Goal: Task Accomplishment & Management: Use online tool/utility

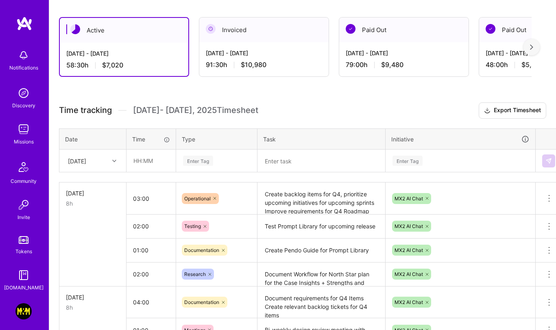
scroll to position [134, 0]
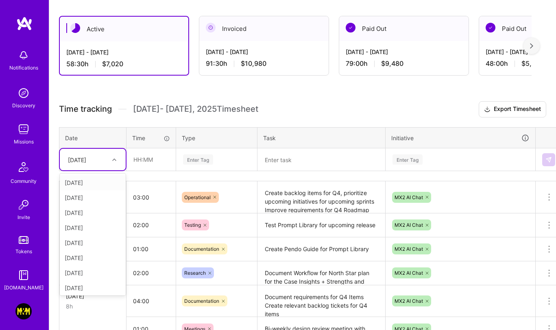
click at [81, 158] on div "[DATE]" at bounding box center [77, 159] width 18 height 9
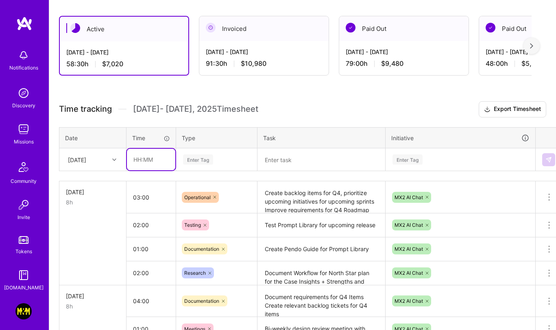
click at [146, 161] on input "text" at bounding box center [151, 160] width 48 height 22
type input "04:00"
click at [198, 162] on div "Enter Tag" at bounding box center [198, 159] width 30 height 13
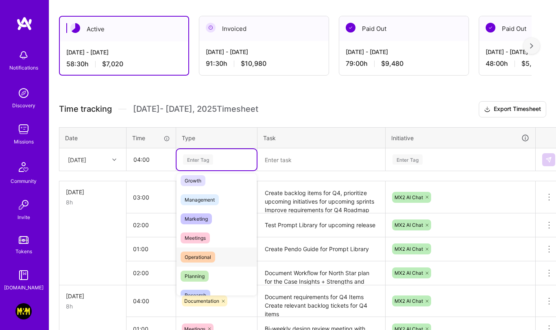
scroll to position [120, 0]
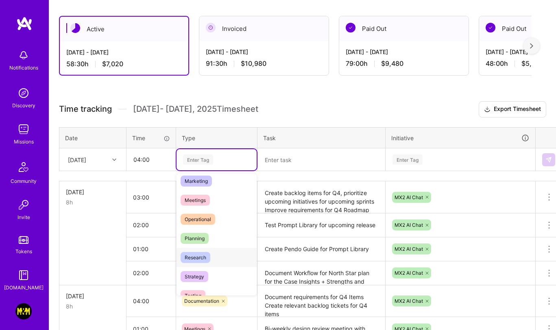
click at [200, 256] on span "Research" at bounding box center [195, 257] width 30 height 11
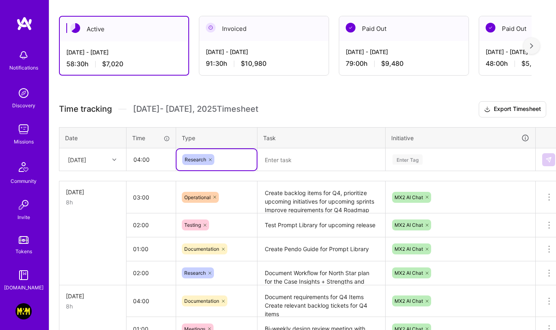
click at [270, 150] on textarea at bounding box center [321, 159] width 126 height 21
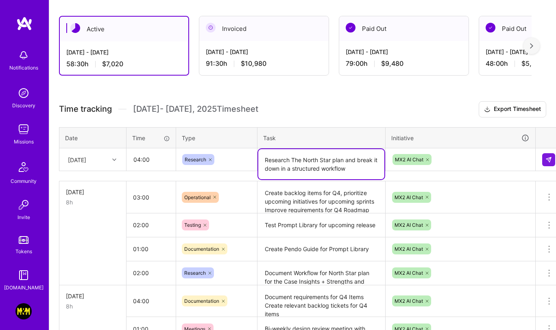
click at [362, 164] on textarea "Research The North Star plan and break it down in a structured workflow" at bounding box center [321, 164] width 126 height 30
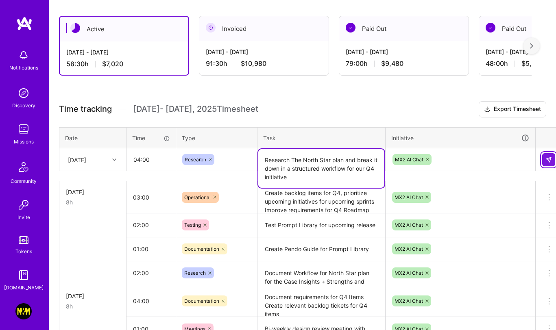
type textarea "Research The North Star plan and break it down in a structured workflow for our…"
click at [548, 153] on button at bounding box center [548, 159] width 13 height 13
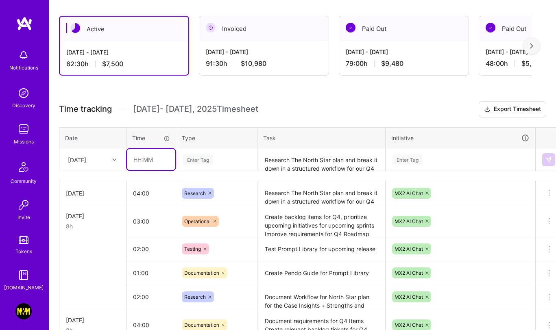
click at [162, 157] on input "text" at bounding box center [151, 160] width 48 height 22
type input "01:30"
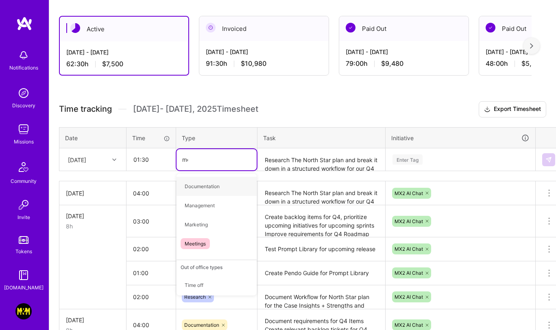
type input "mee"
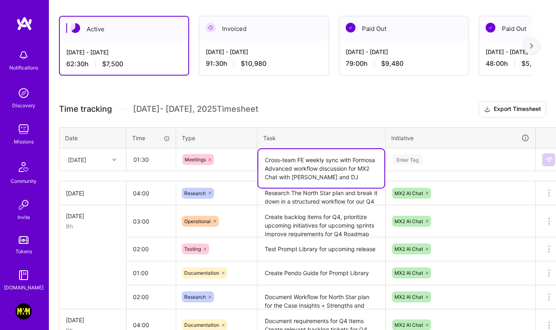
type textarea "Cross-team FE weekly sync with Formosa Advanced workflow discussion for MX2 Cha…"
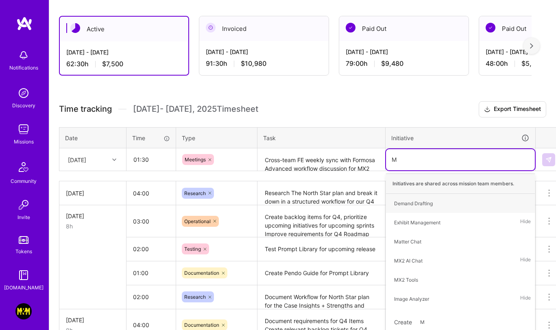
type input "Mx"
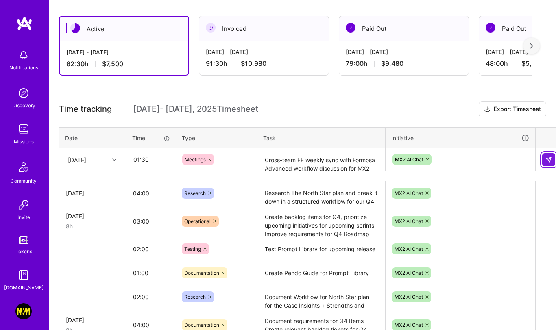
click at [547, 157] on img at bounding box center [548, 159] width 7 height 7
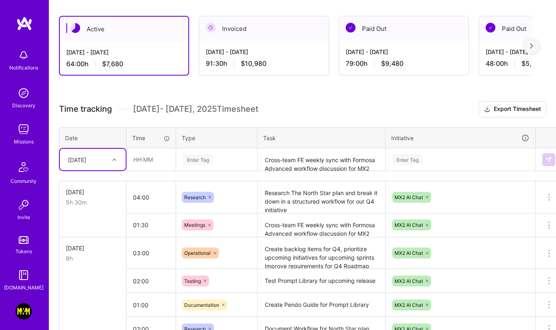
click at [103, 160] on div "[DATE]" at bounding box center [86, 159] width 45 height 13
type input "2.5"
type input "02:30"
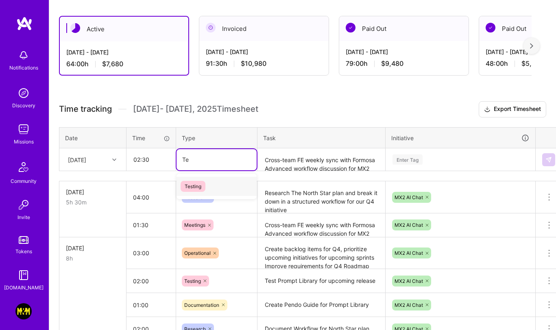
type input "T"
type input "r"
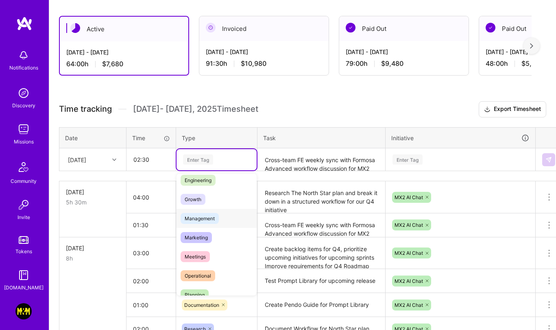
scroll to position [73, 0]
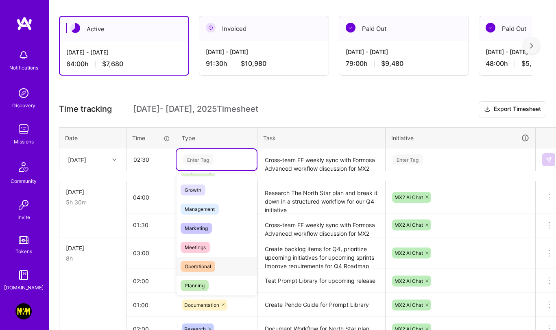
click at [201, 261] on span "Operational" at bounding box center [197, 266] width 35 height 11
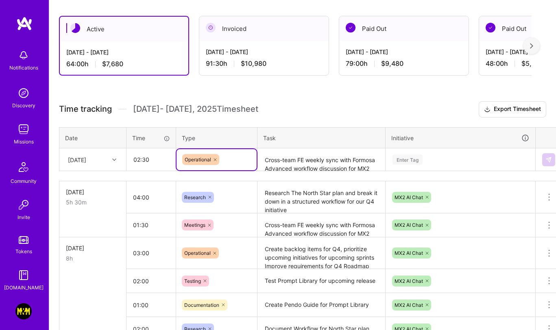
click at [280, 163] on textarea "Cross-team FE weekly sync with Formosa Advanced workflow discussion for MX2 Cha…" at bounding box center [321, 160] width 126 height 22
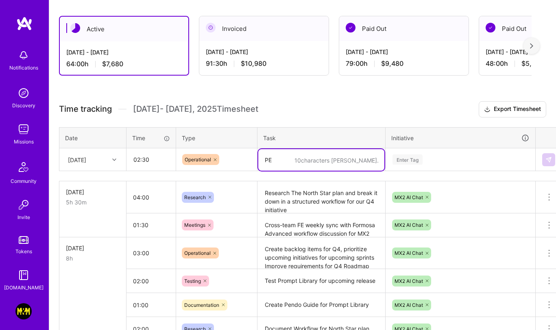
type textarea "P"
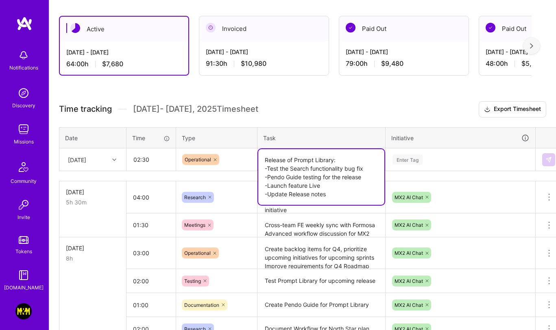
click at [319, 186] on textarea "Release of Prompt Library: -Test the Search functionality bug fix -Pendo Guide …" at bounding box center [321, 177] width 126 height 56
click at [313, 186] on textarea "Release of Prompt Library: -Test the Search functionality bug fix -Pendo Guide …" at bounding box center [321, 177] width 126 height 56
type textarea "Release of Prompt Library: -Test the Search functionality bug fix -Pendo Guide …"
click at [420, 162] on div "Enter Tag" at bounding box center [407, 159] width 30 height 13
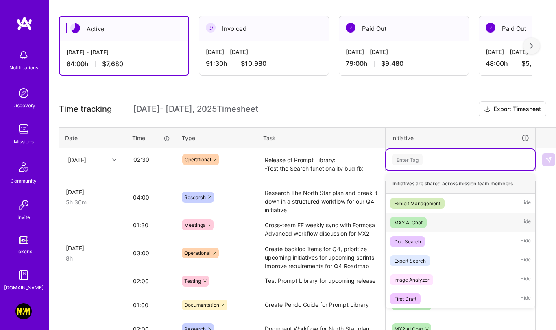
click at [413, 220] on div "MX2 AI Chat" at bounding box center [408, 222] width 28 height 9
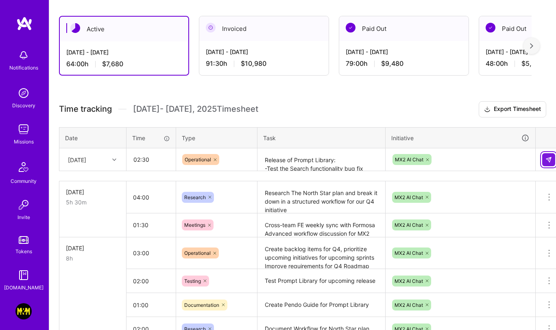
click at [549, 156] on img at bounding box center [548, 159] width 7 height 7
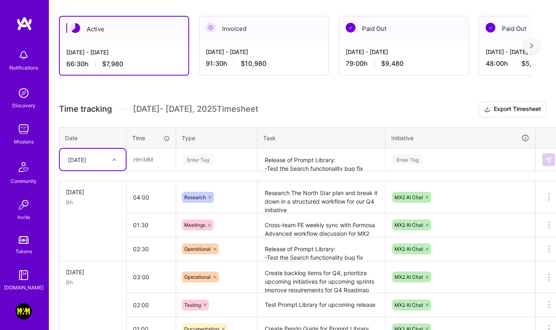
scroll to position [118, 0]
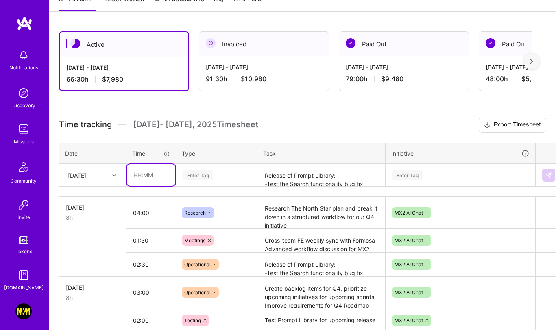
click at [134, 183] on input "text" at bounding box center [151, 175] width 48 height 22
click at [24, 126] on img at bounding box center [23, 129] width 16 height 16
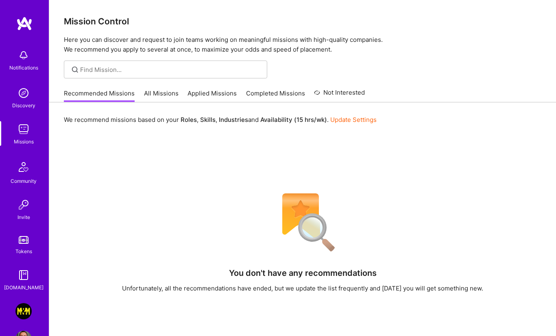
click at [143, 90] on div "Recommended Missions All Missions Applied Missions Completed Missions Not Inter…" at bounding box center [214, 93] width 301 height 17
click at [161, 91] on link "All Missions" at bounding box center [161, 95] width 35 height 13
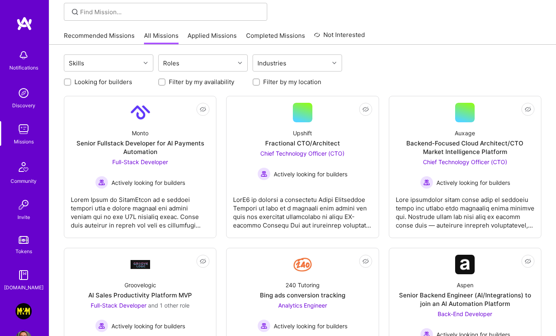
scroll to position [70, 0]
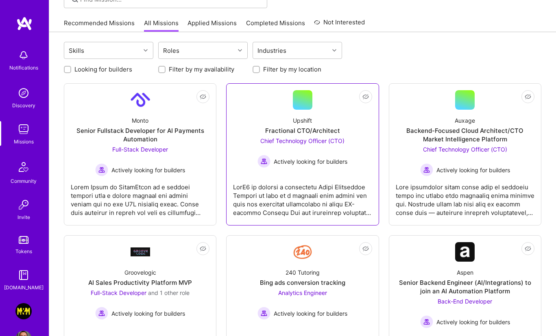
click at [310, 101] on div at bounding box center [303, 100] width 20 height 20
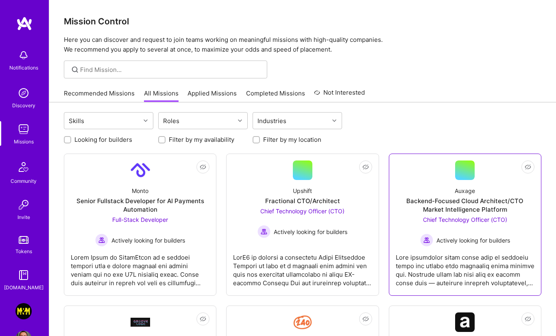
click at [459, 168] on div at bounding box center [465, 171] width 20 height 20
